Goal: Check status: Check status

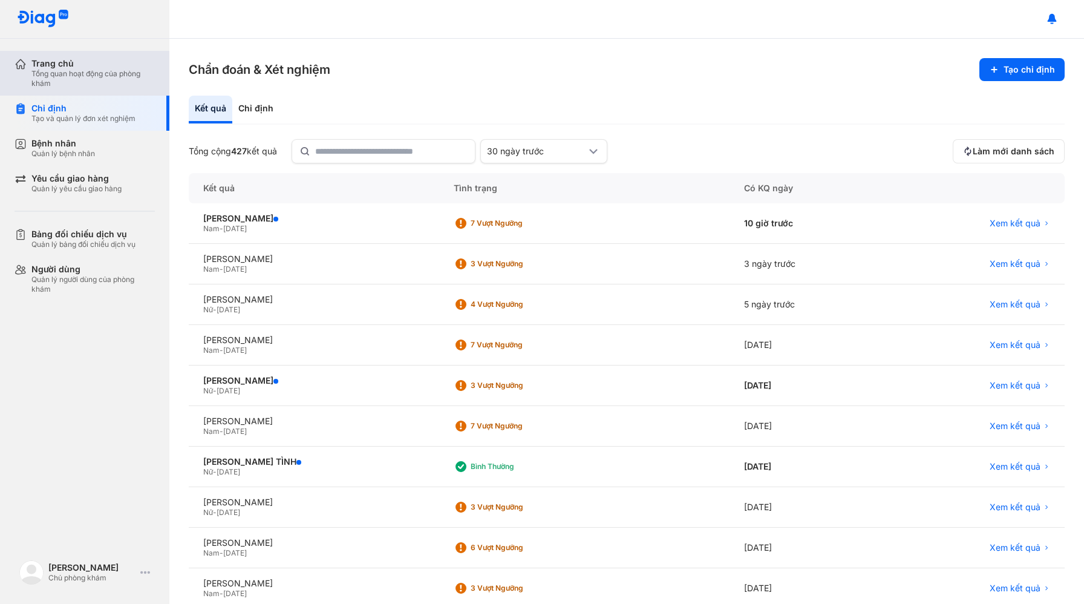
click at [69, 74] on div "Tổng quan hoạt động của phòng khám" at bounding box center [92, 78] width 123 height 19
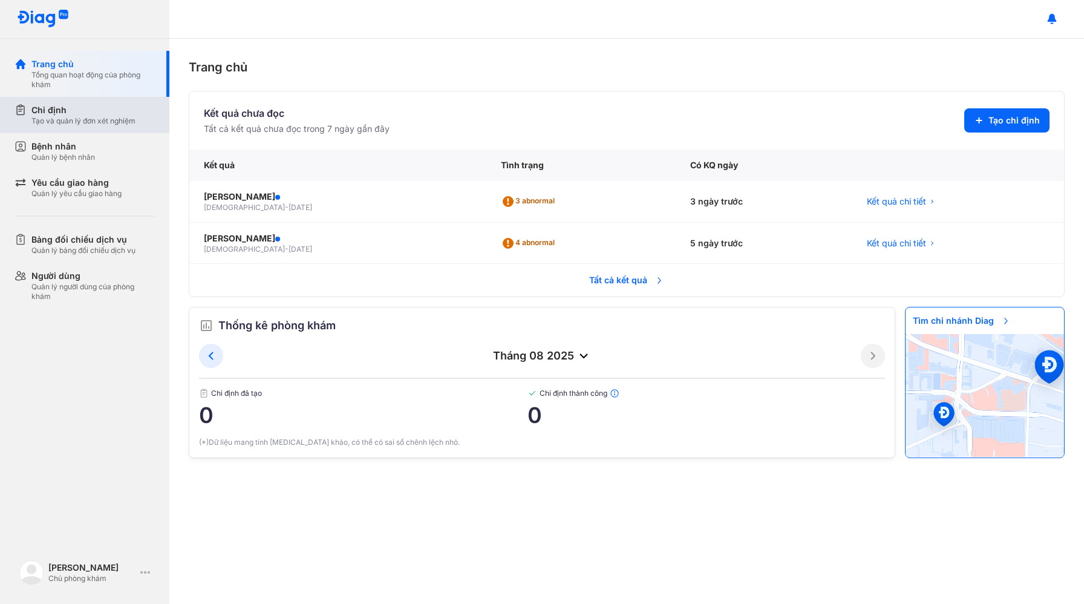
click at [42, 121] on div "Tạo và quản lý đơn xét nghiệm" at bounding box center [83, 121] width 104 height 10
